Goal: Information Seeking & Learning: Learn about a topic

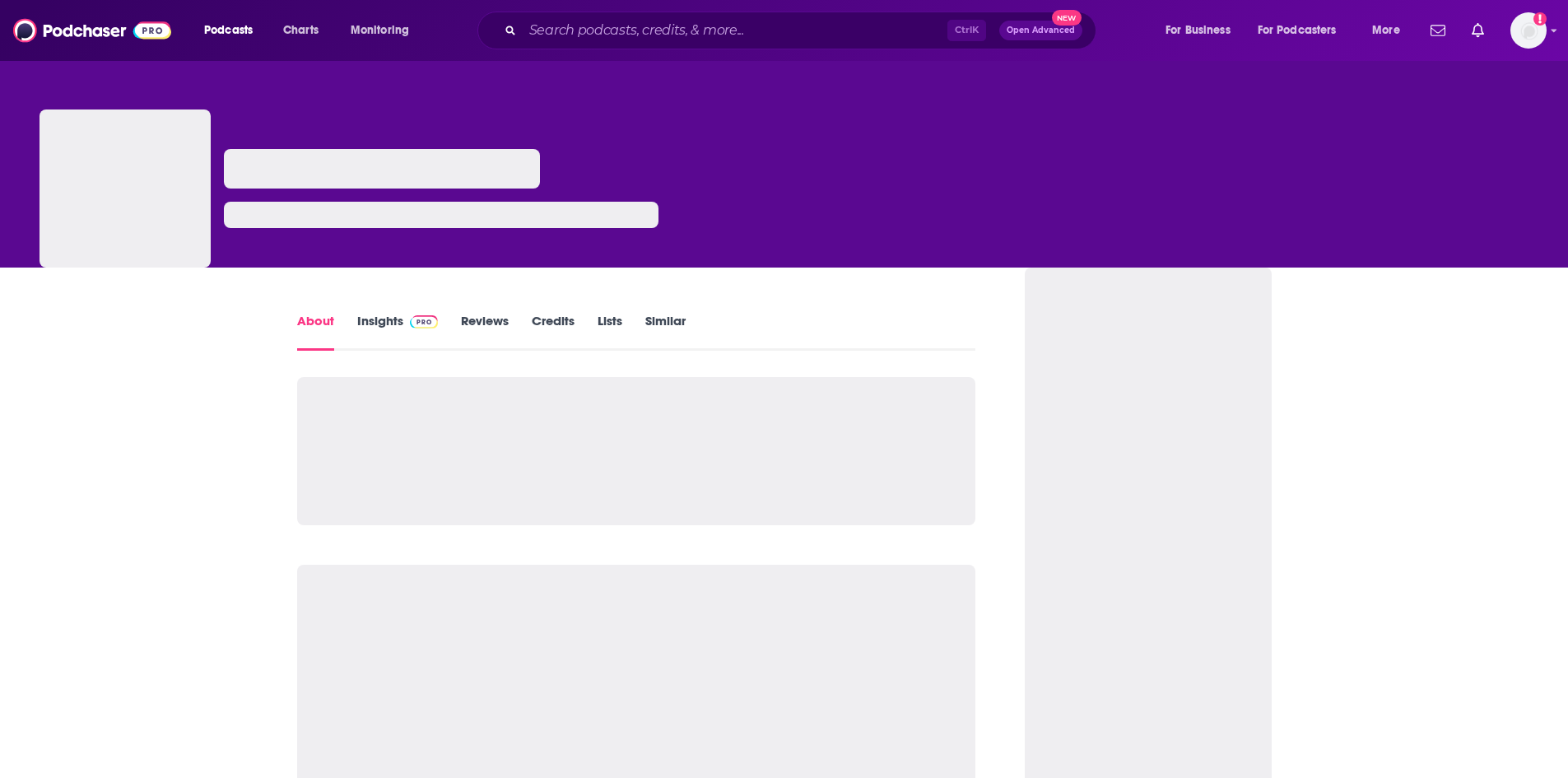
click at [589, 32] on input "Search podcasts, credits, & more..." at bounding box center [734, 31] width 424 height 26
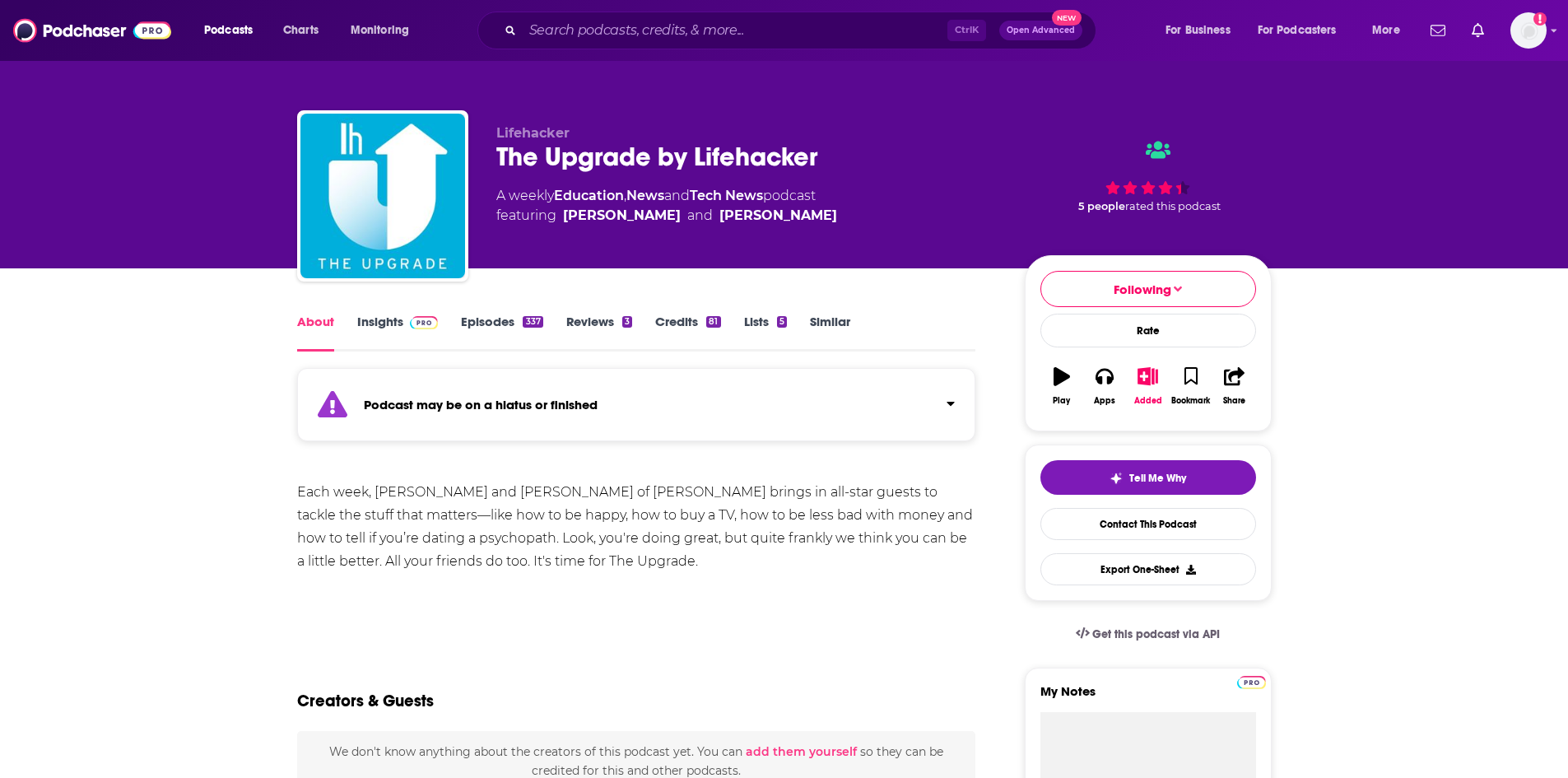
click at [578, 31] on input "Search podcasts, credits, & more..." at bounding box center [734, 31] width 424 height 26
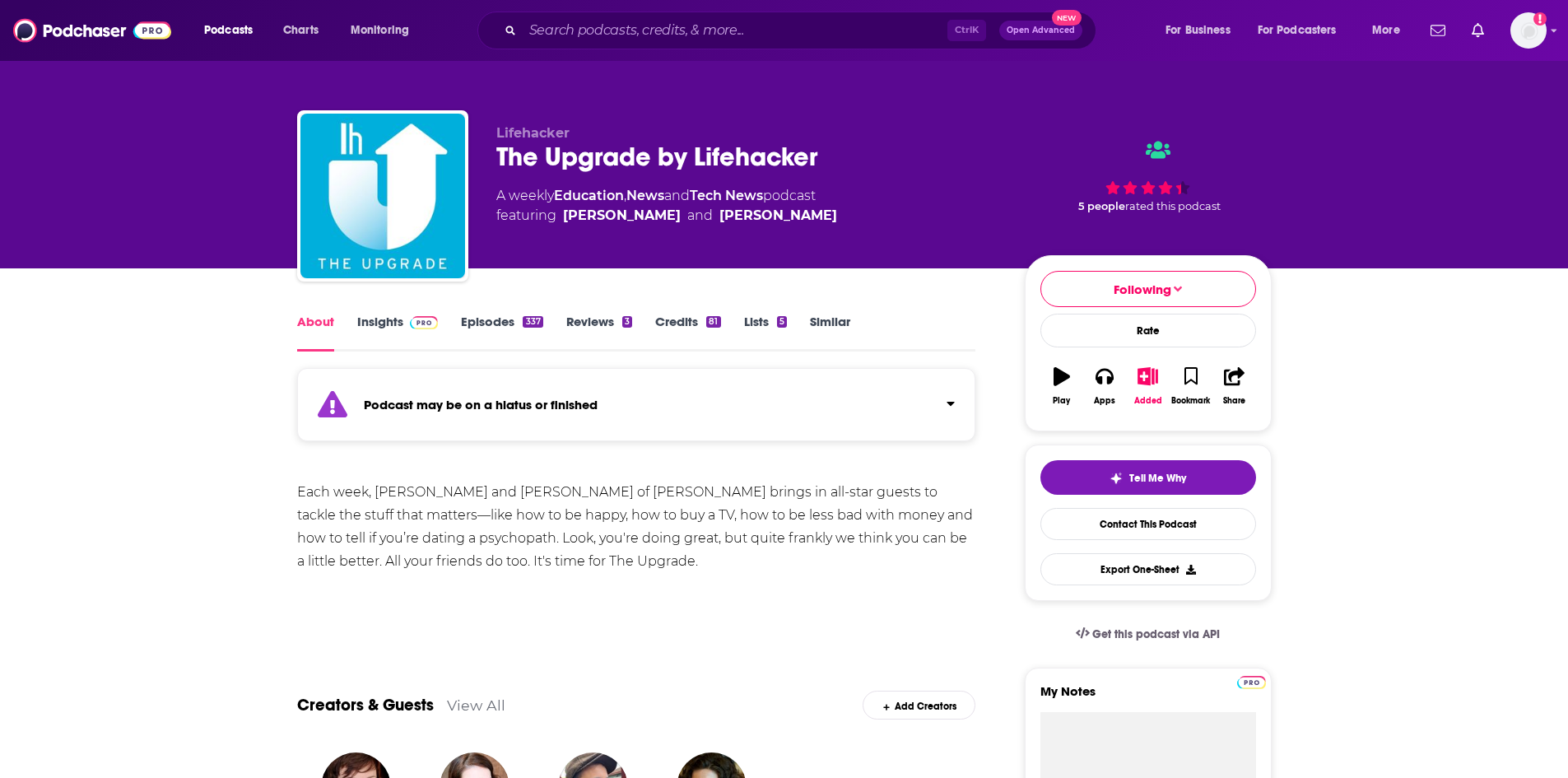
click at [552, 26] on input "Search podcasts, credits, & more..." at bounding box center [734, 31] width 424 height 26
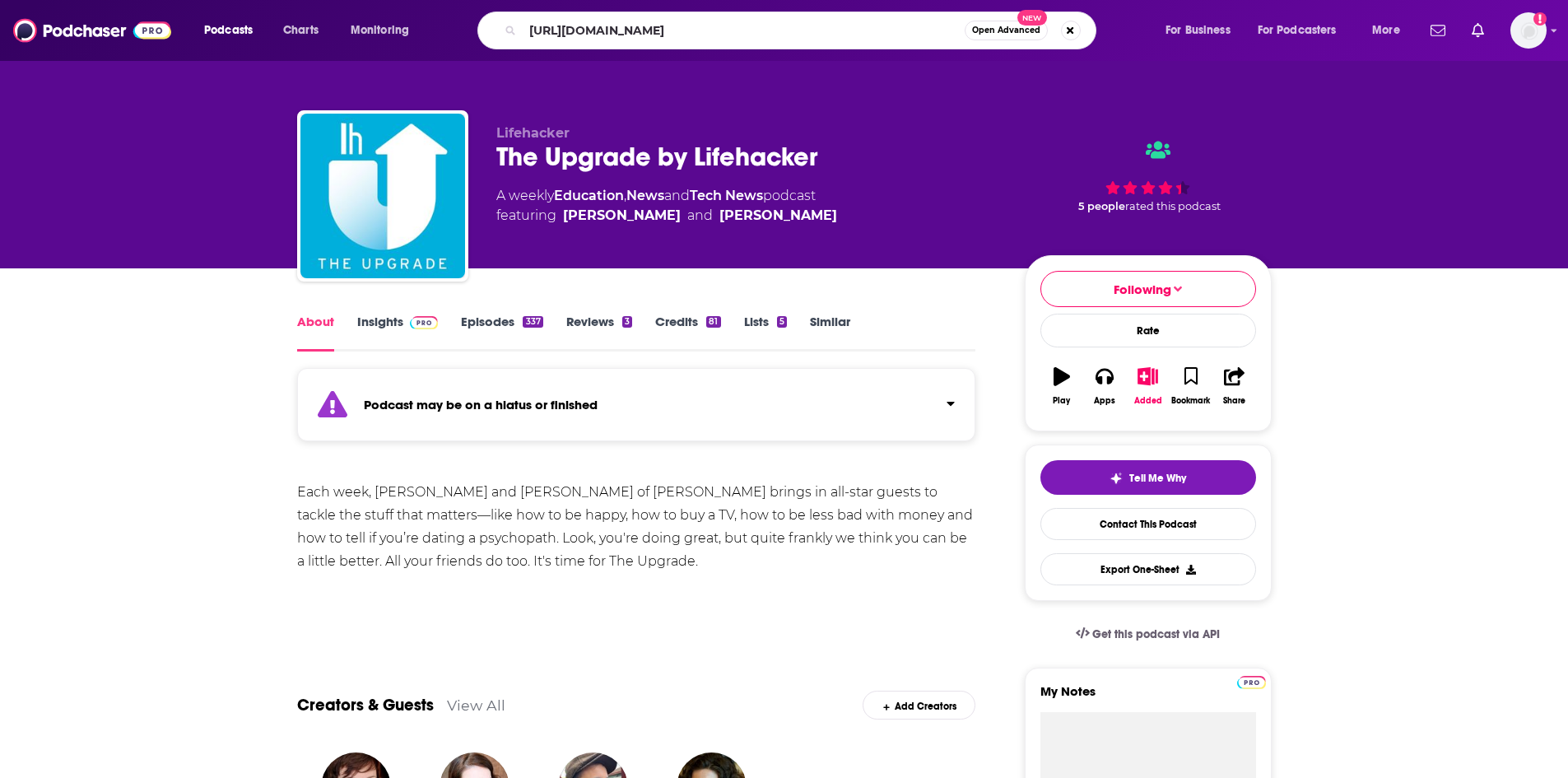
drag, startPoint x: 759, startPoint y: 26, endPoint x: 505, endPoint y: 35, distance: 254.2
click at [505, 35] on div "[URL][DOMAIN_NAME] Open Advanced New" at bounding box center [787, 30] width 619 height 38
type input "Angels and Awakenings"
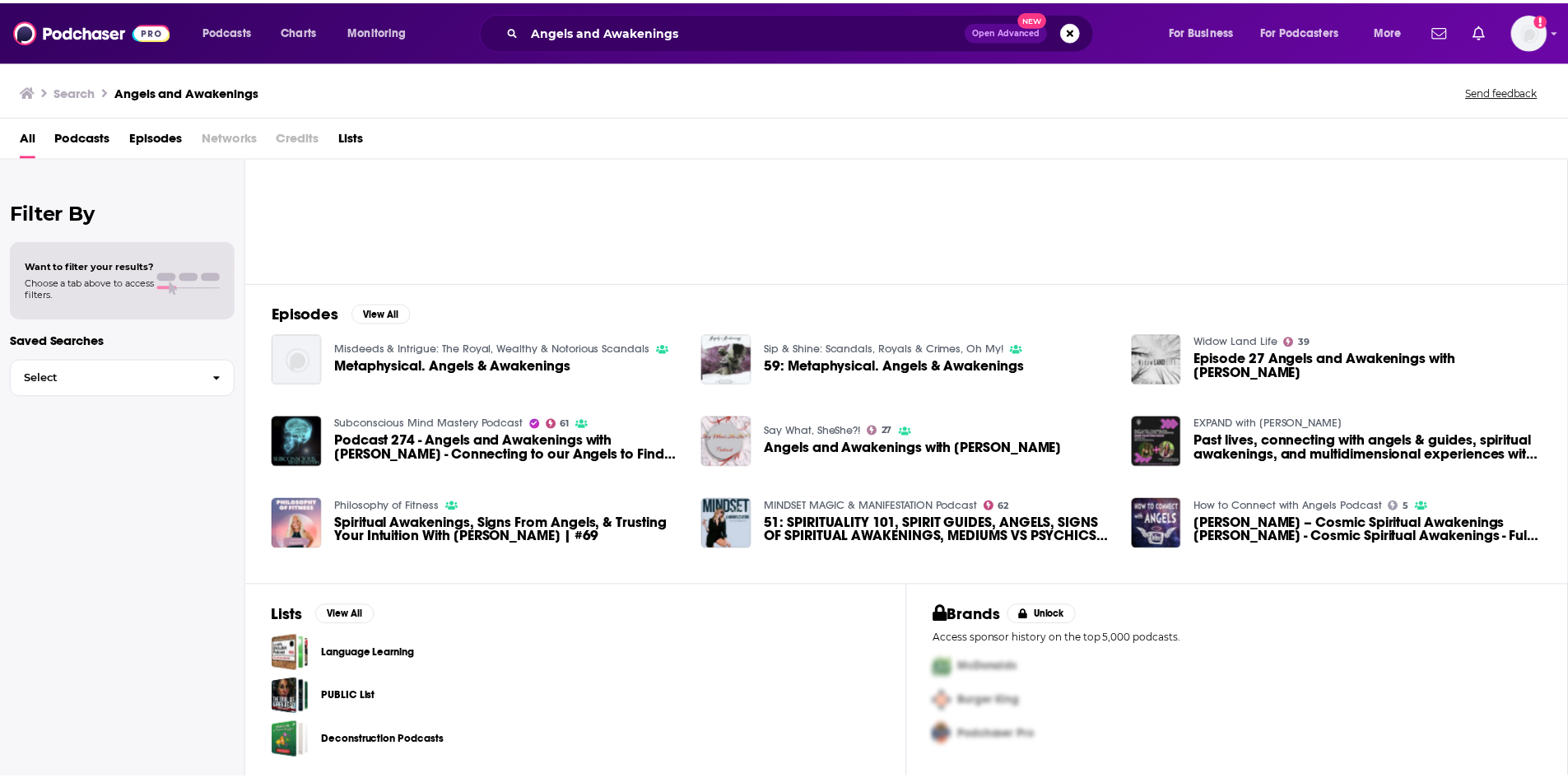
scroll to position [105, 0]
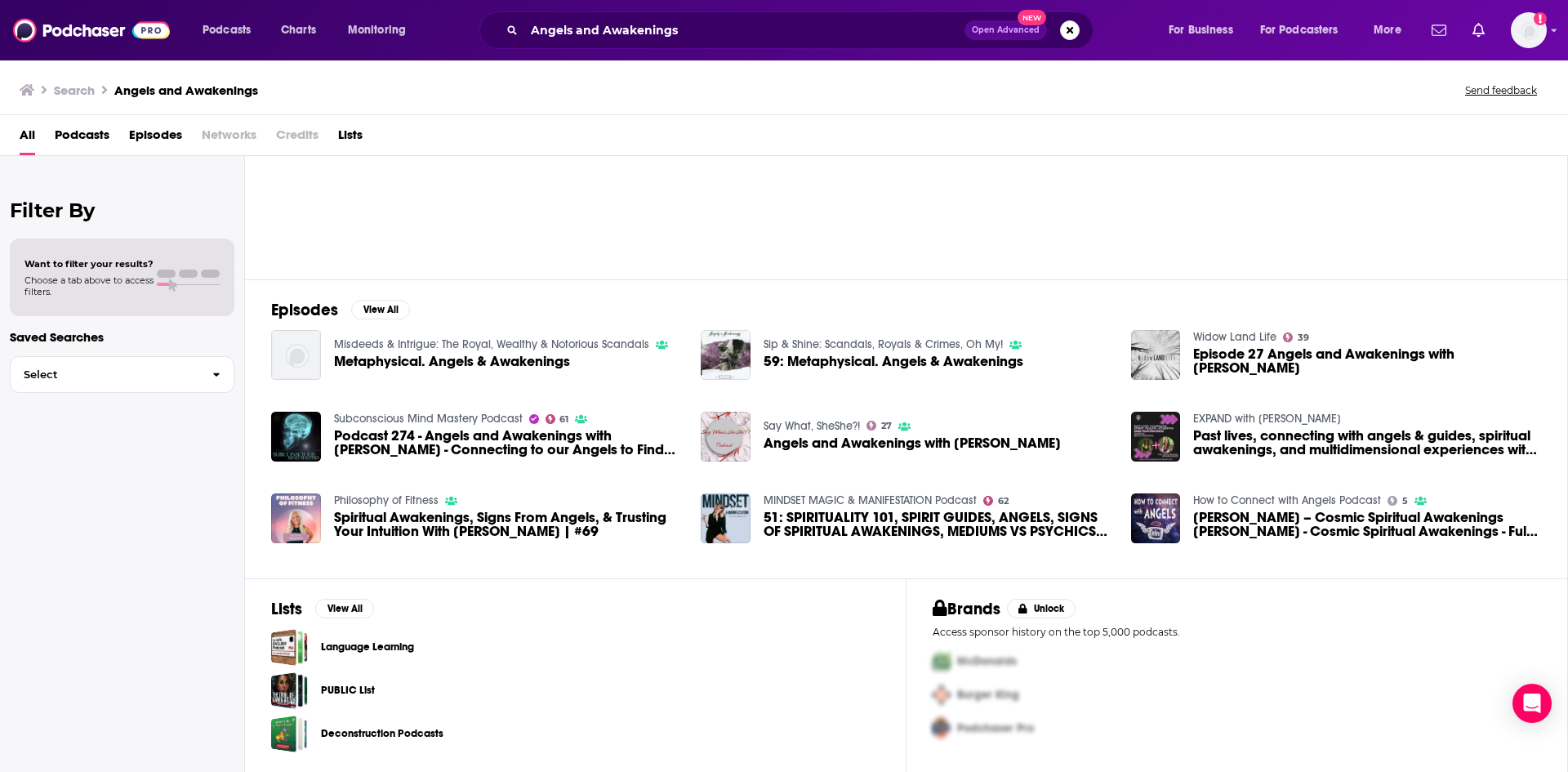
click at [1298, 353] on span "Episode 27 Angels and Awakenings with [PERSON_NAME]" at bounding box center [1367, 361] width 348 height 28
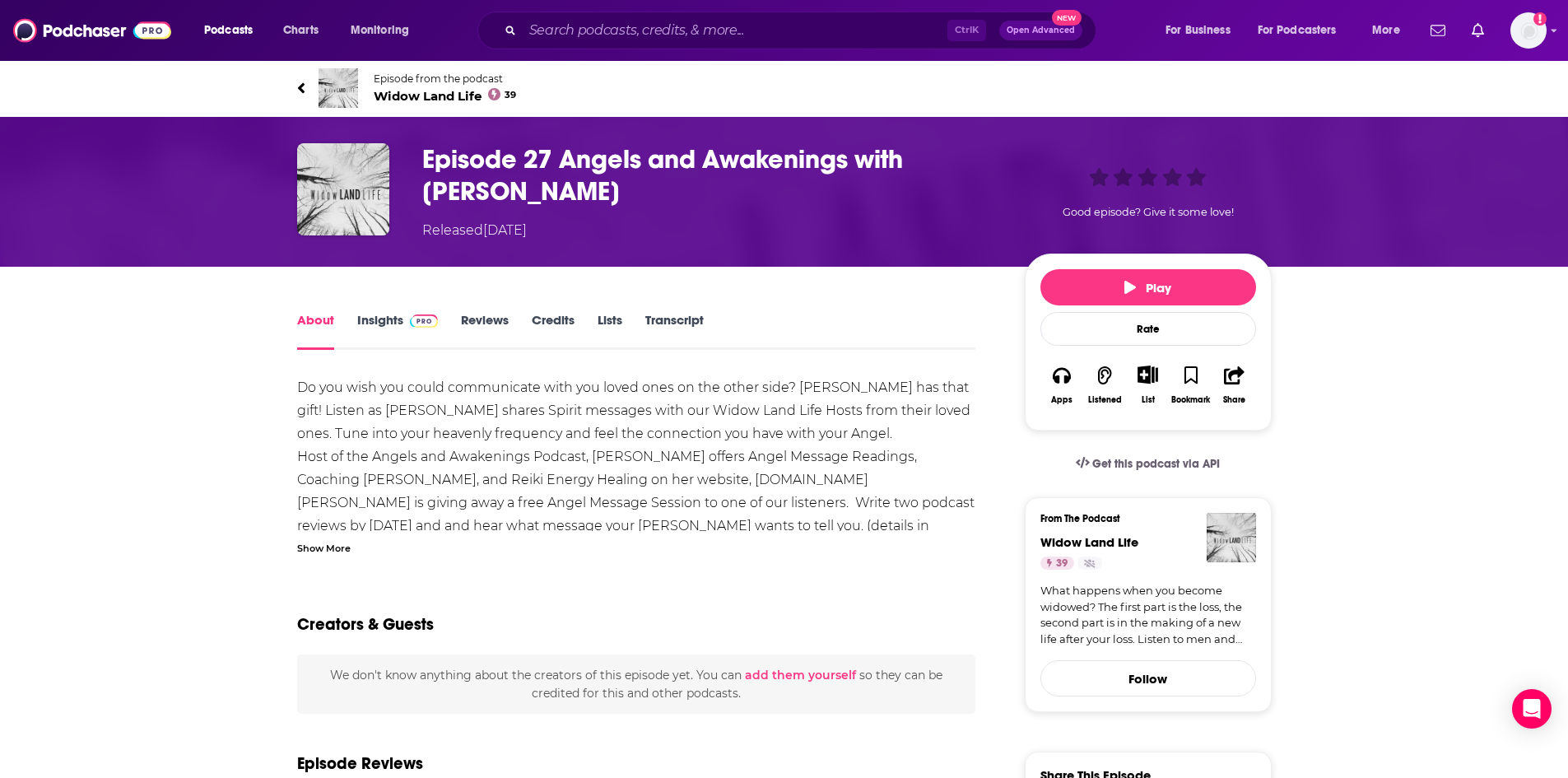
click at [382, 312] on link "Insights" at bounding box center [397, 331] width 81 height 38
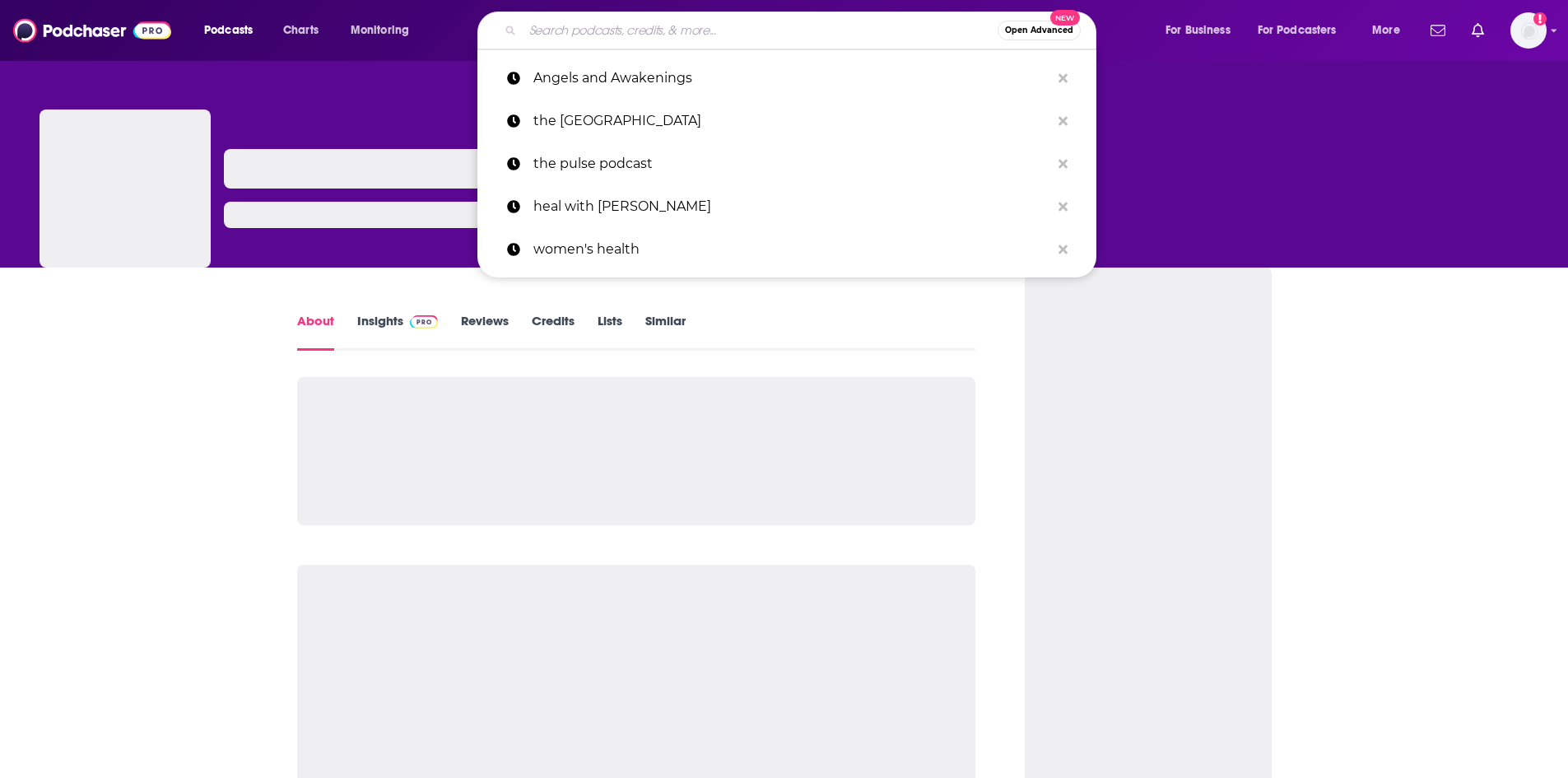
click at [592, 25] on input "Search podcasts, credits, & more..." at bounding box center [760, 31] width 475 height 26
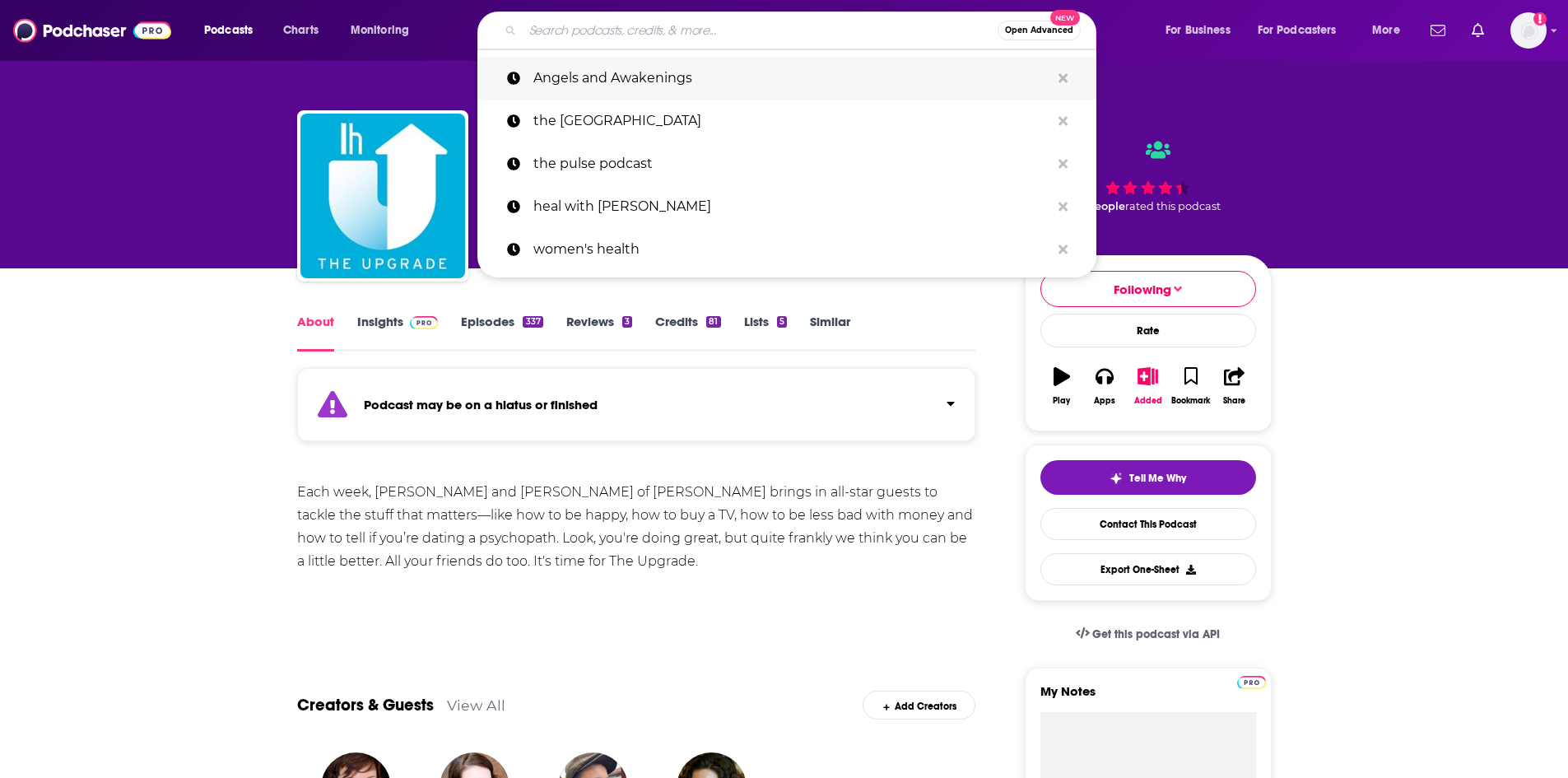
click at [612, 81] on p "Angels and Awakenings" at bounding box center [792, 78] width 517 height 43
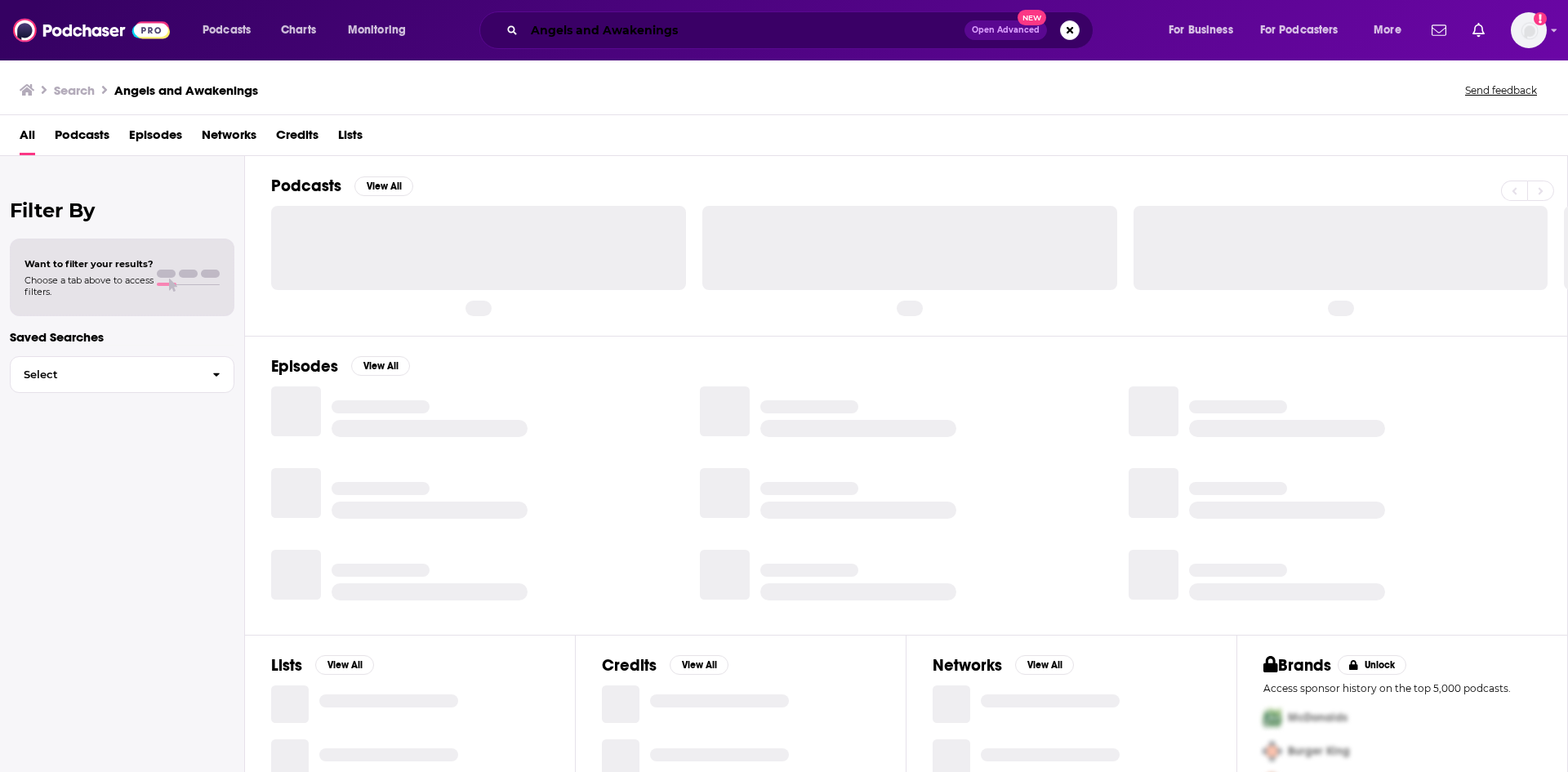
click at [688, 29] on input "Angels and Awakenings" at bounding box center [744, 30] width 440 height 26
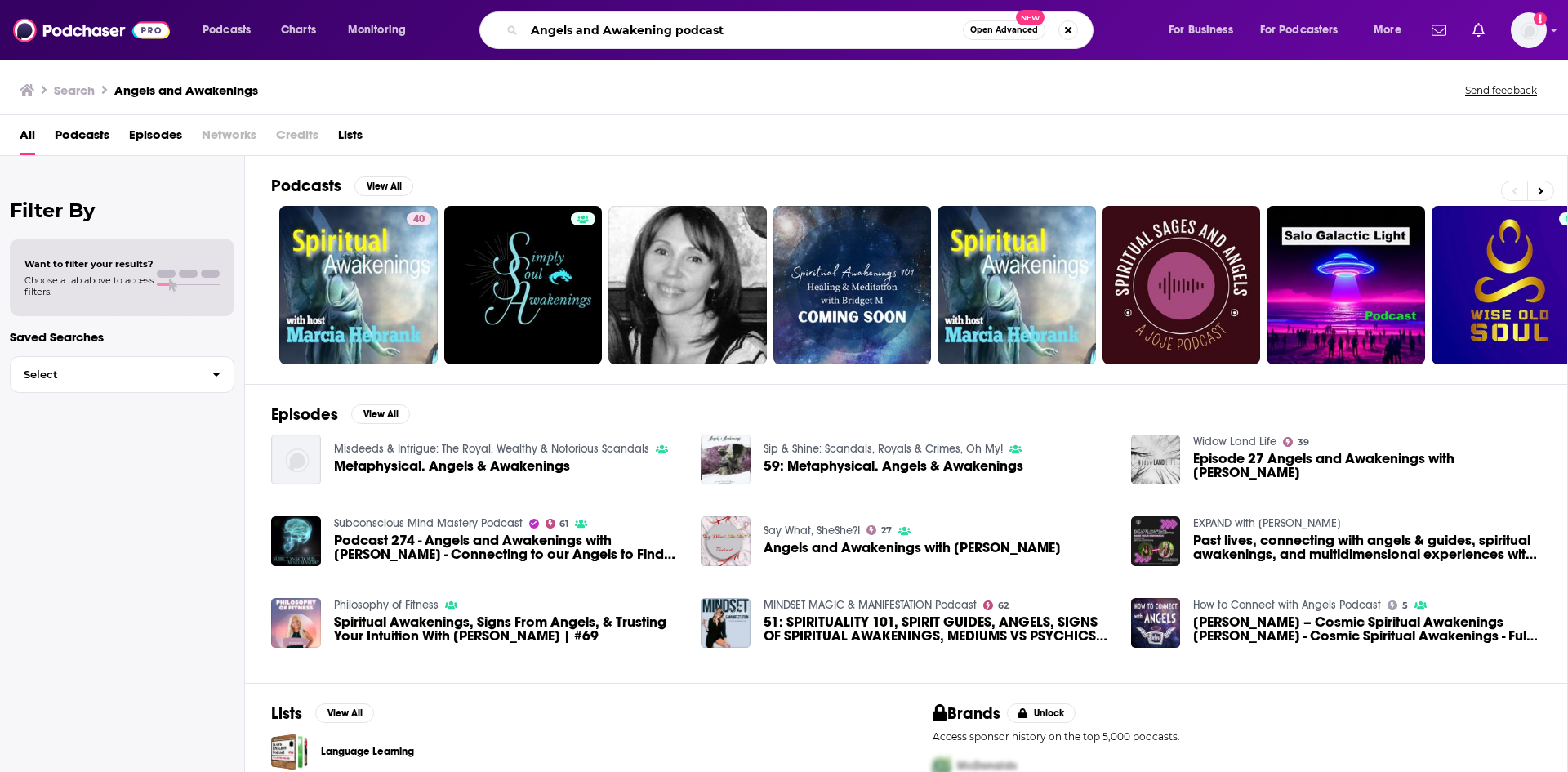
type input "Angels and Awakening podcast"
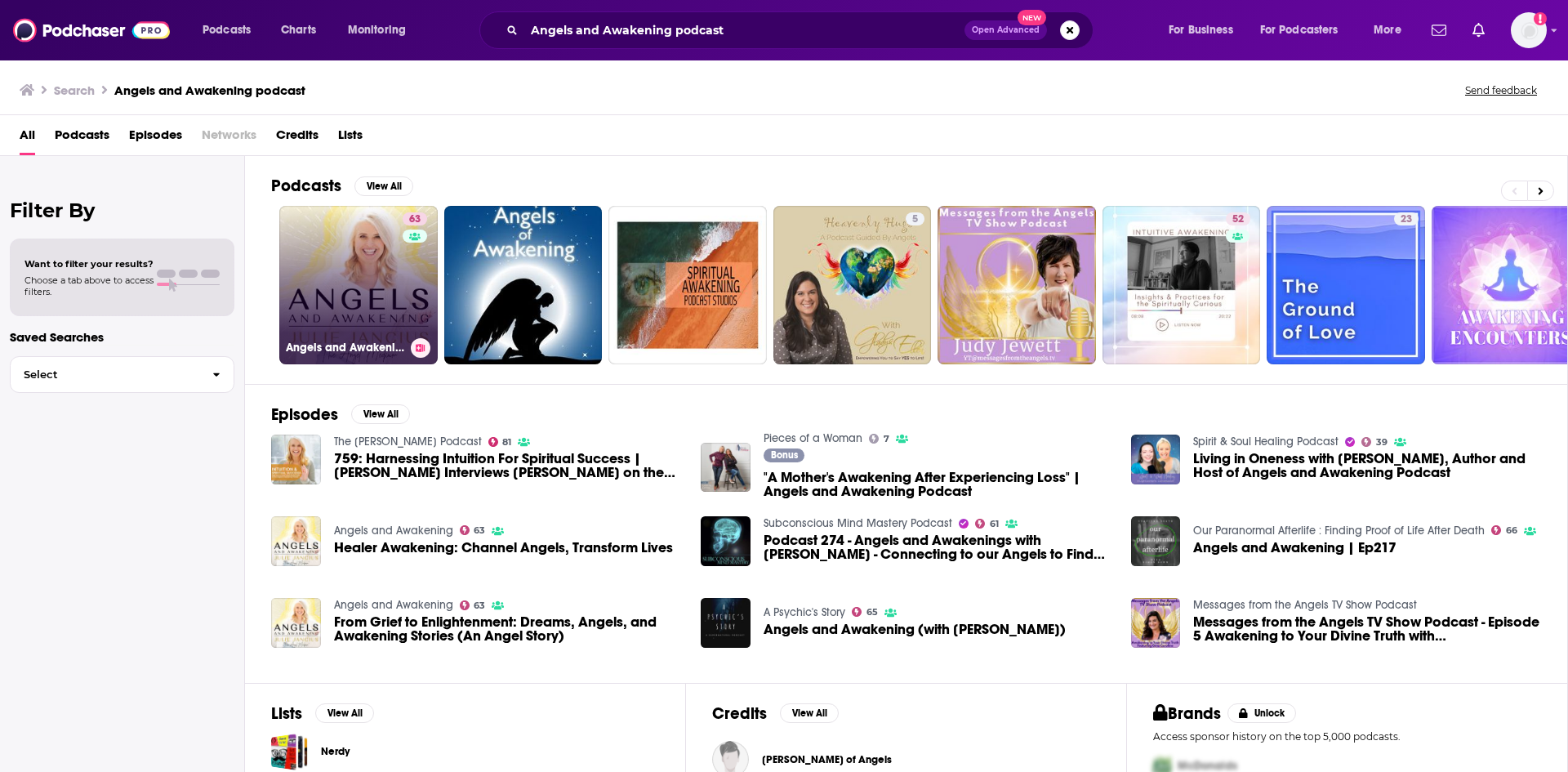
click at [354, 274] on link "63 Angels and Awakening" at bounding box center [359, 285] width 159 height 159
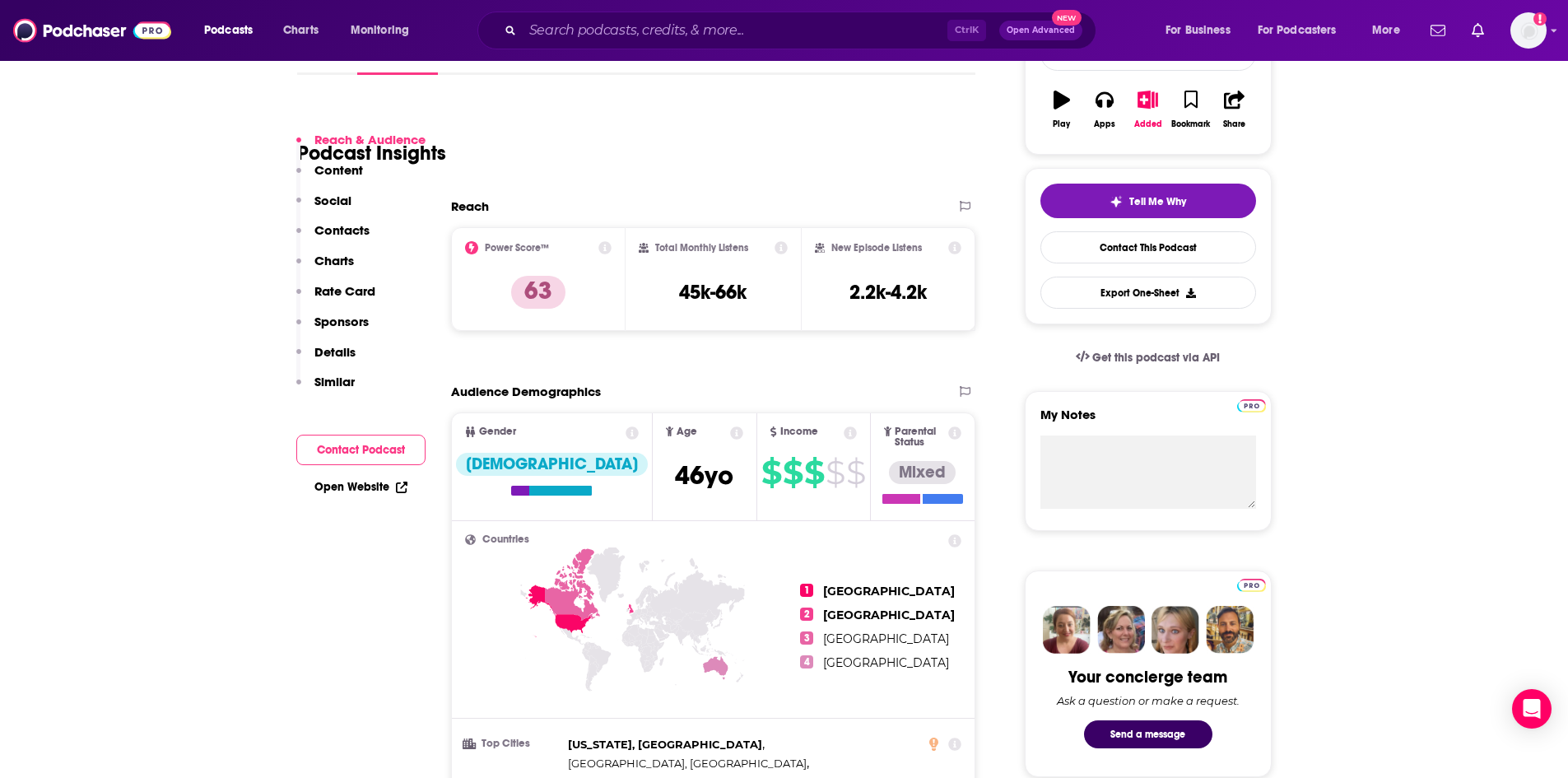
scroll to position [82, 0]
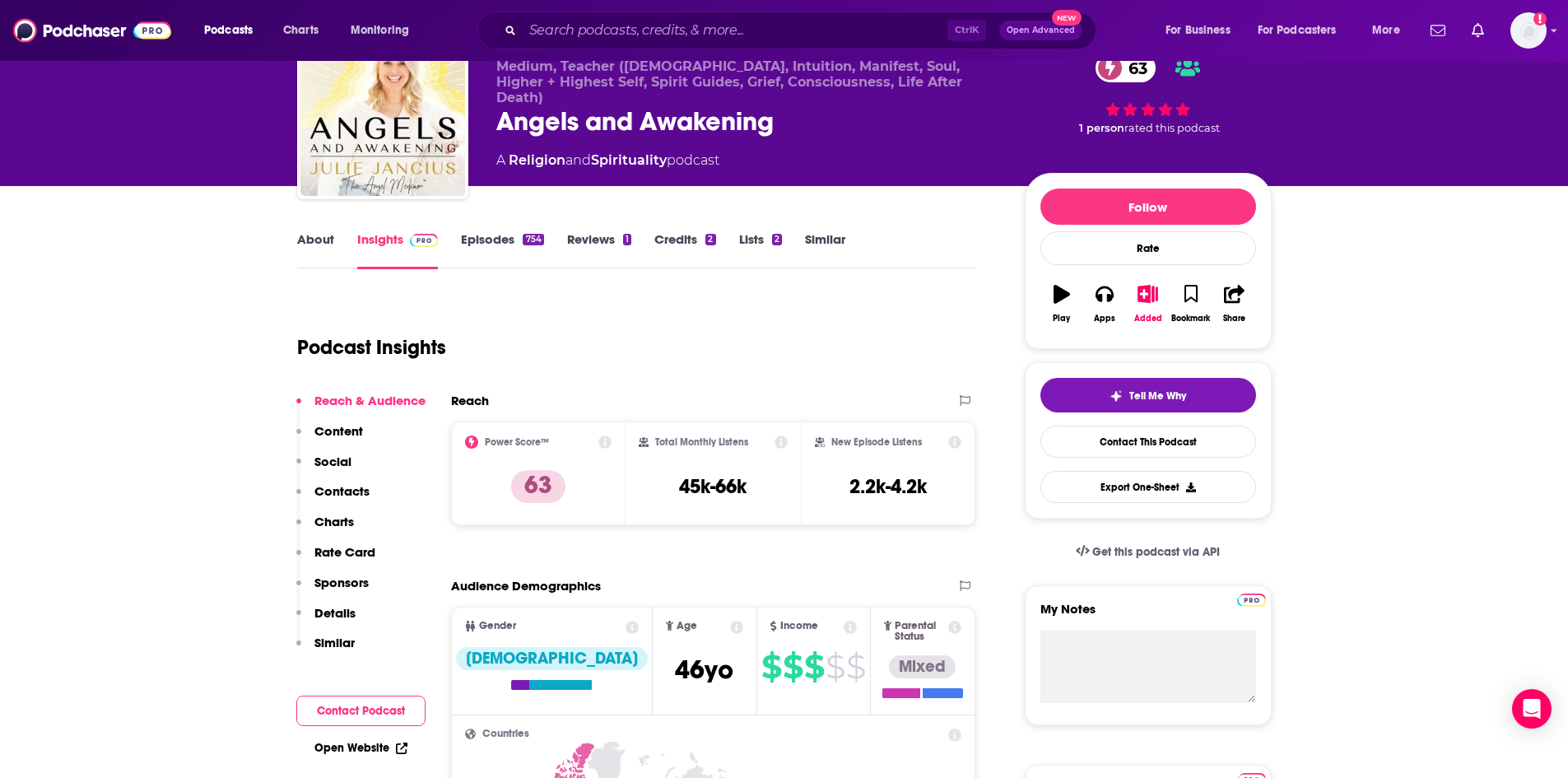
click at [318, 242] on link "About" at bounding box center [316, 249] width 37 height 38
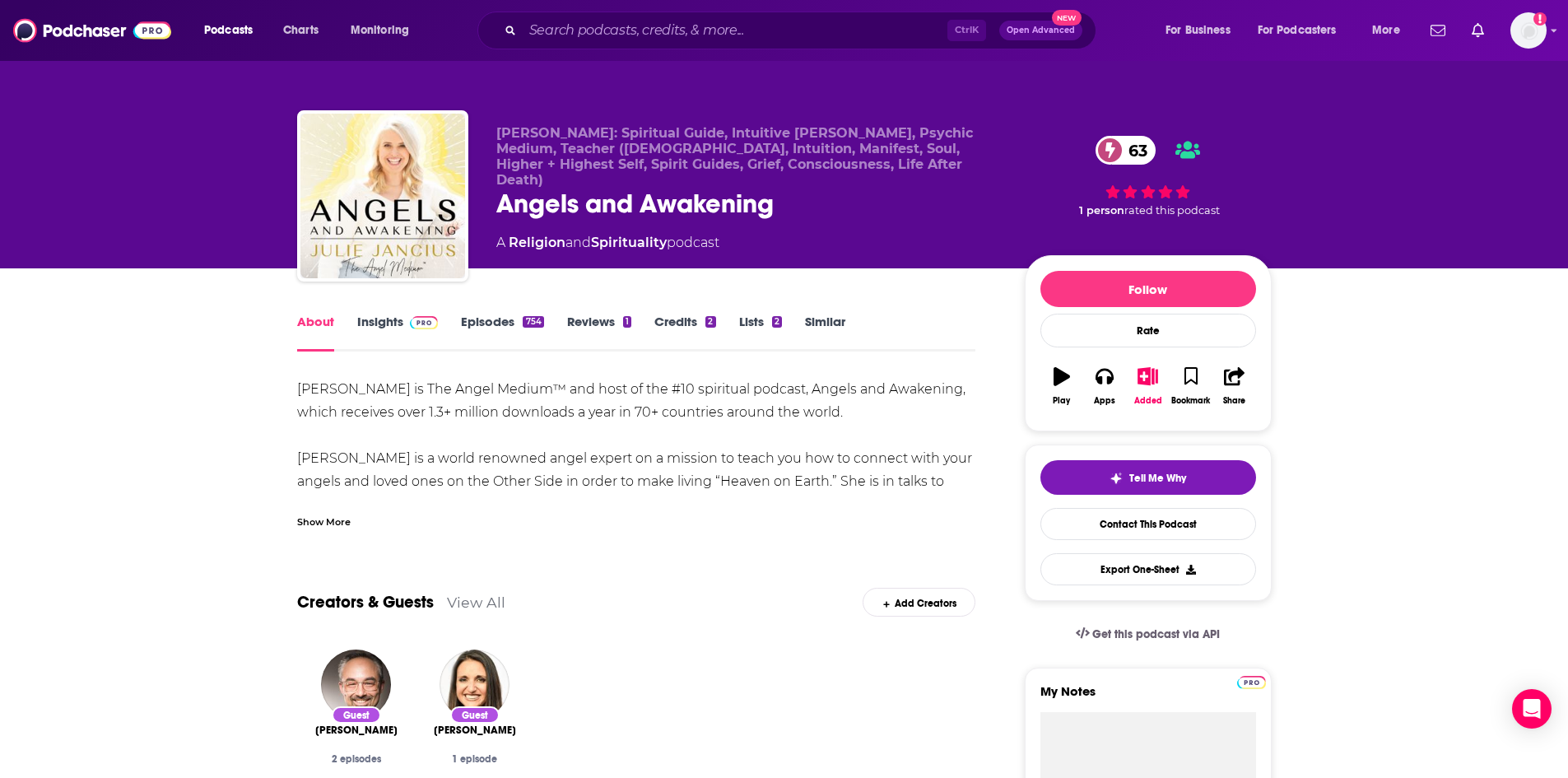
click at [298, 522] on div "Show More" at bounding box center [324, 521] width 53 height 16
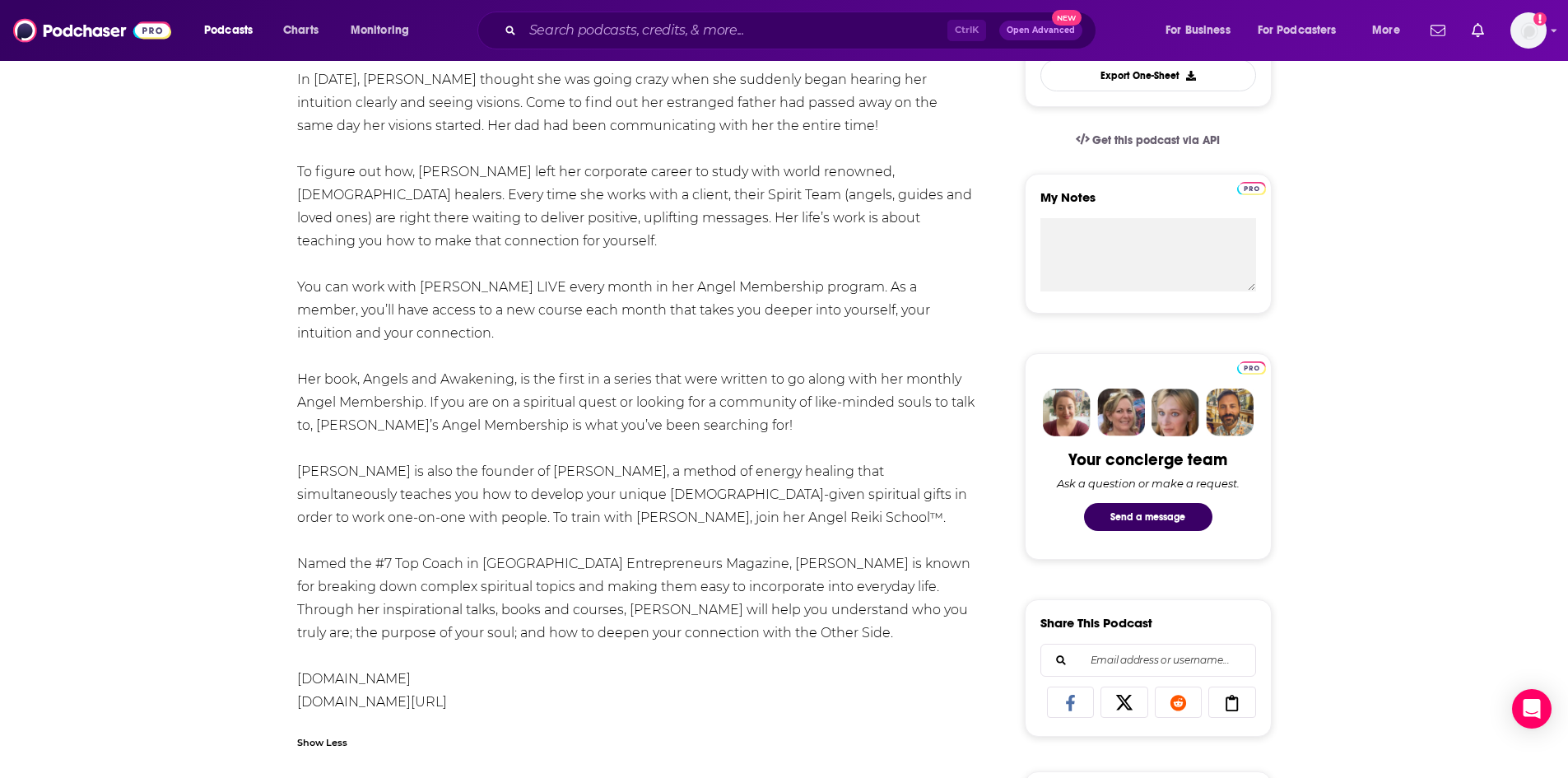
scroll to position [906, 0]
